Goal: Task Accomplishment & Management: Manage account settings

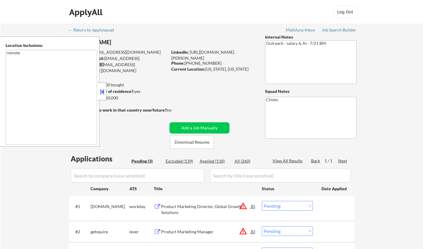
select select ""pending""
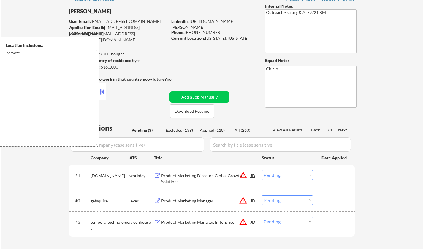
scroll to position [59, 0]
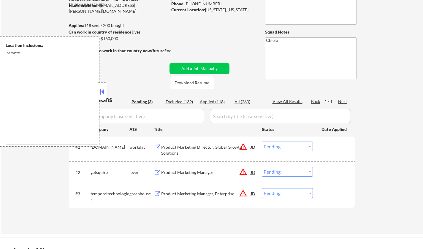
click at [104, 91] on button at bounding box center [102, 91] width 7 height 9
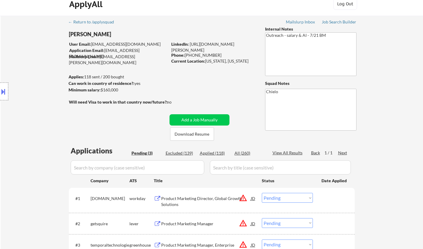
scroll to position [0, 0]
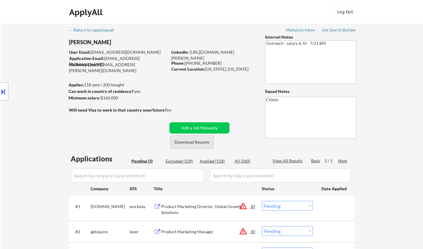
click at [198, 146] on button "Download Resume" at bounding box center [192, 141] width 44 height 13
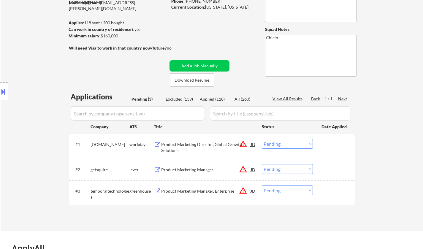
scroll to position [148, 0]
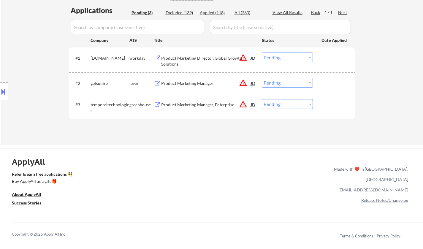
click at [188, 85] on div "Product Marketing Manager" at bounding box center [206, 83] width 90 height 6
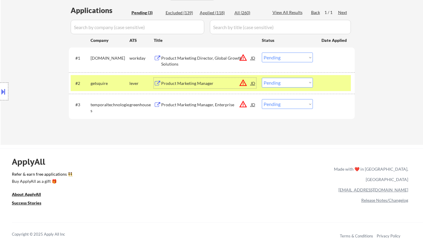
click at [307, 89] on div "#2 getsquire lever Product Marketing Manager JD warning_amber Choose an option.…" at bounding box center [211, 83] width 280 height 16
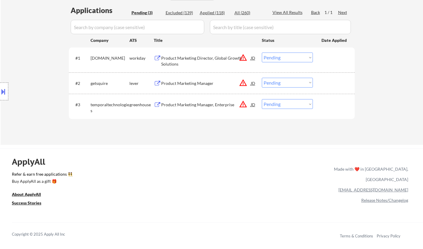
click at [294, 82] on select "Choose an option... Pending Applied Excluded (Questions) Excluded (Expired) Exc…" at bounding box center [287, 83] width 51 height 10
click at [262, 78] on select "Choose an option... Pending Applied Excluded (Questions) Excluded (Expired) Exc…" at bounding box center [287, 83] width 51 height 10
click at [0, 90] on button at bounding box center [3, 92] width 7 height 10
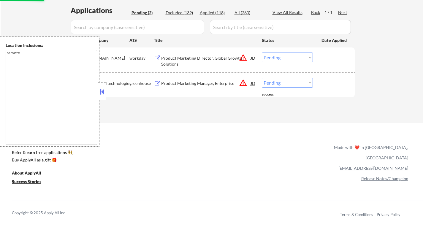
click at [98, 96] on div at bounding box center [102, 92] width 8 height 18
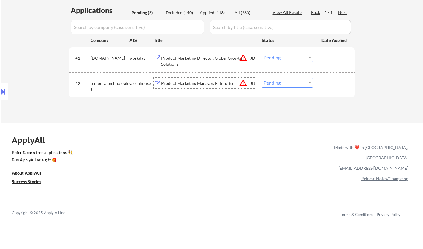
click at [222, 83] on div "Product Marketing Manager, Enterprise" at bounding box center [206, 83] width 90 height 6
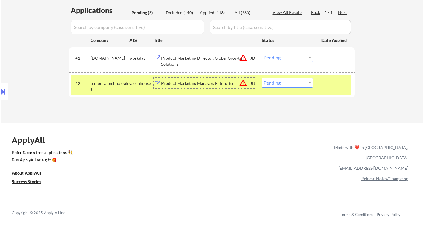
click at [307, 81] on select "Choose an option... Pending Applied Excluded (Questions) Excluded (Expired) Exc…" at bounding box center [287, 83] width 51 height 10
select select ""excluded__salary_""
click at [262, 78] on select "Choose an option... Pending Applied Excluded (Questions) Excluded (Expired) Exc…" at bounding box center [287, 83] width 51 height 10
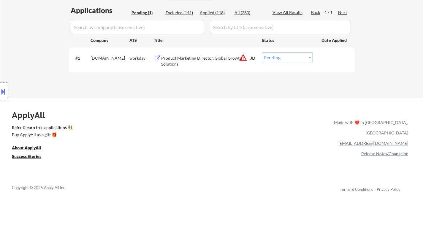
click at [195, 59] on div "Product Marketing Director, Global Growth Solutions" at bounding box center [206, 61] width 90 height 12
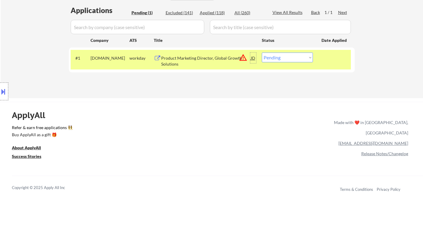
click at [251, 61] on div "JD" at bounding box center [253, 58] width 6 height 11
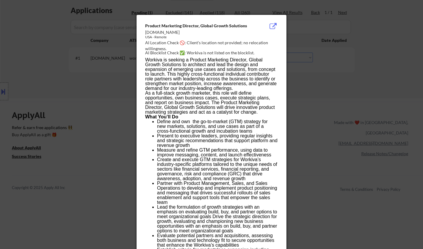
click at [349, 198] on div at bounding box center [211, 124] width 423 height 249
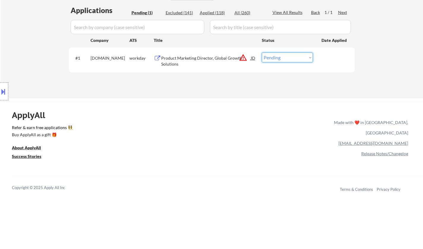
drag, startPoint x: 284, startPoint y: 57, endPoint x: 285, endPoint y: 61, distance: 3.5
click at [284, 58] on select "Choose an option... Pending Applied Excluded (Questions) Excluded (Expired) Exc…" at bounding box center [287, 58] width 51 height 10
select select ""applied""
click at [262, 53] on select "Choose an option... Pending Applied Excluded (Questions) Excluded (Expired) Exc…" at bounding box center [287, 58] width 51 height 10
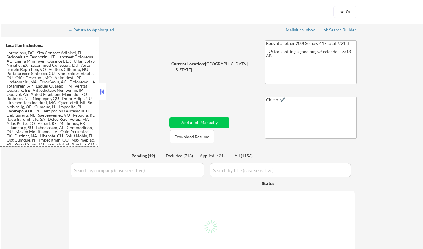
select select ""pending""
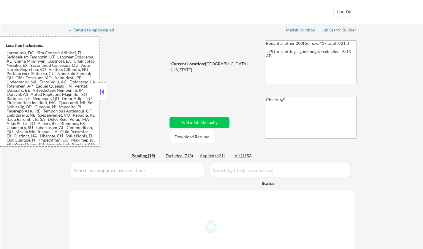
select select ""pending""
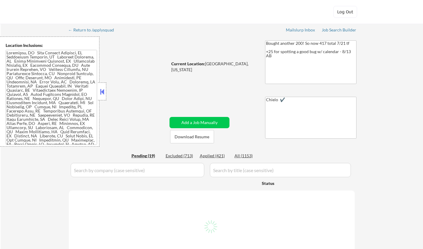
select select ""pending""
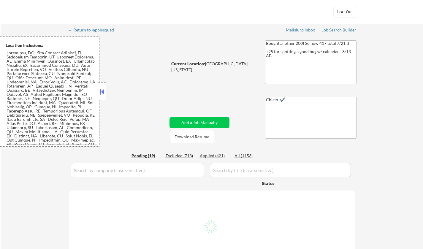
select select ""pending""
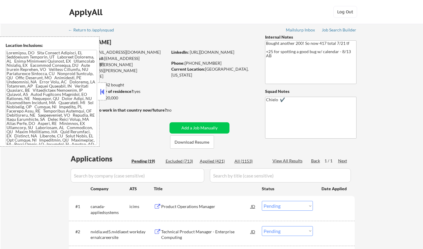
click at [104, 91] on button at bounding box center [102, 91] width 7 height 9
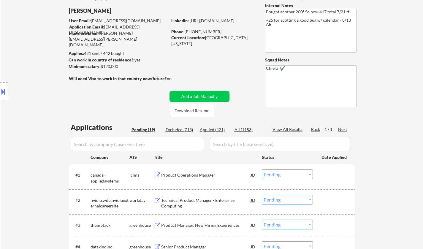
scroll to position [30, 0]
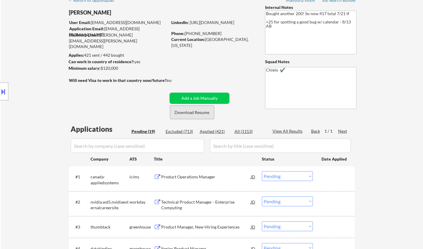
click at [191, 113] on button "Download Resume" at bounding box center [192, 112] width 44 height 13
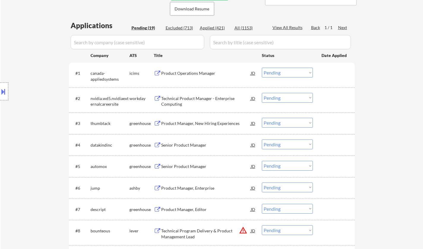
scroll to position [178, 0]
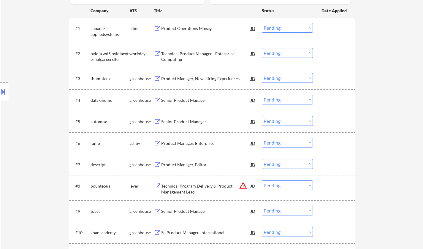
click at [192, 102] on div "Senior Product Manager" at bounding box center [206, 100] width 90 height 6
